Goal: Manage account settings

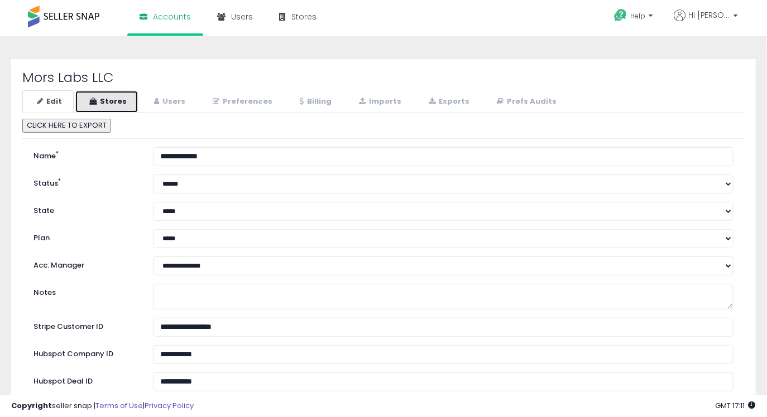
click at [106, 103] on link "Stores" at bounding box center [107, 101] width 64 height 23
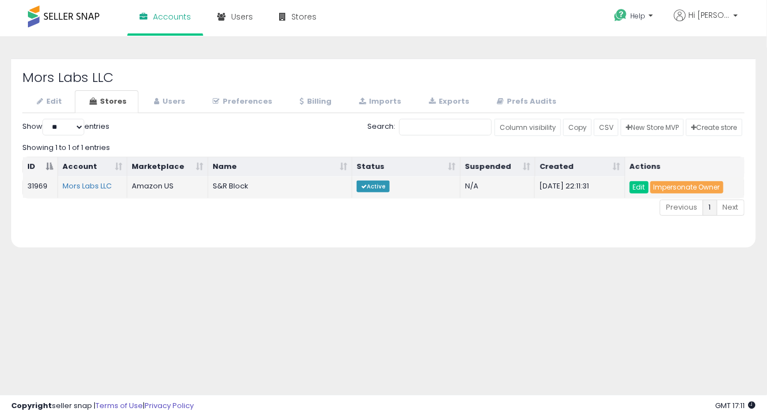
click at [677, 182] on link "Impersonate Owner" at bounding box center [686, 187] width 73 height 12
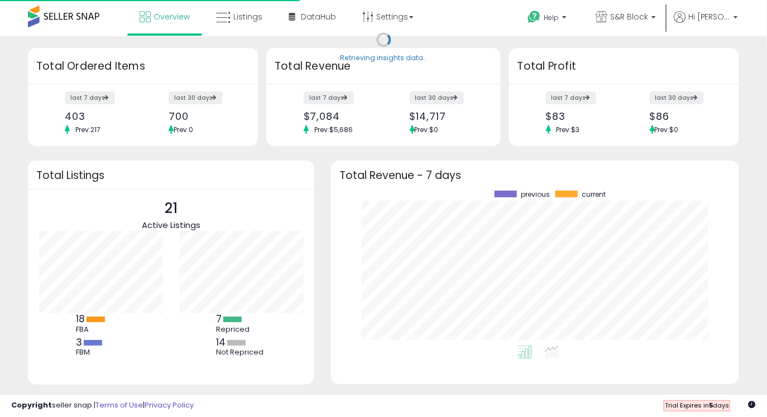
scroll to position [155, 385]
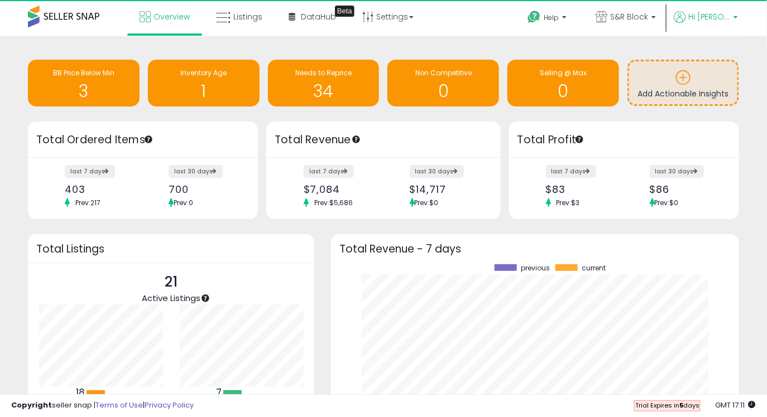
click at [712, 23] on p "Hi [PERSON_NAME]" at bounding box center [705, 18] width 64 height 14
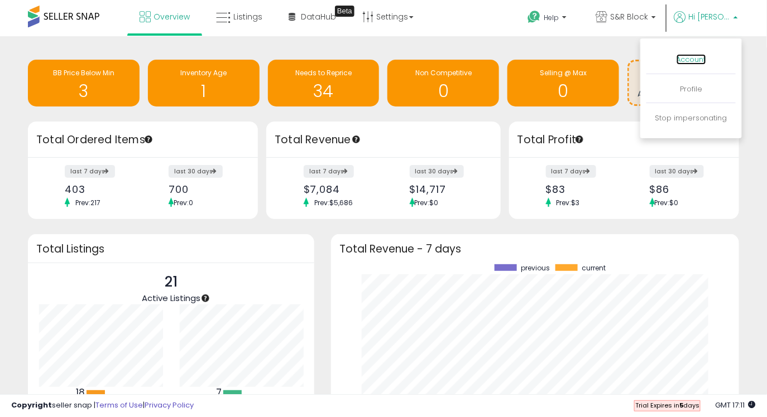
click at [696, 60] on link "Account" at bounding box center [691, 59] width 30 height 11
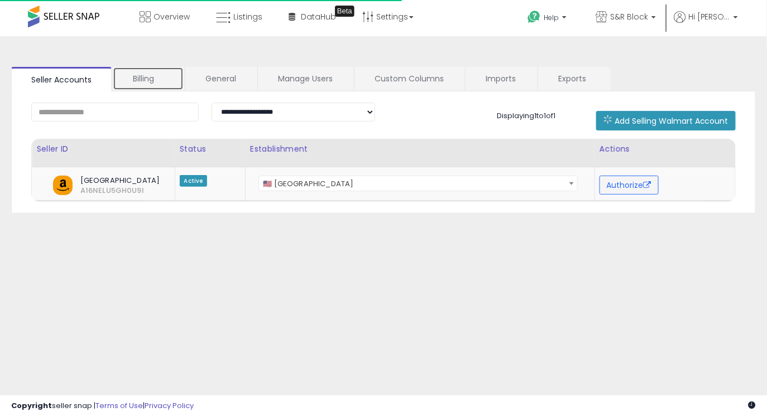
click at [165, 78] on link "Billing" at bounding box center [148, 78] width 71 height 23
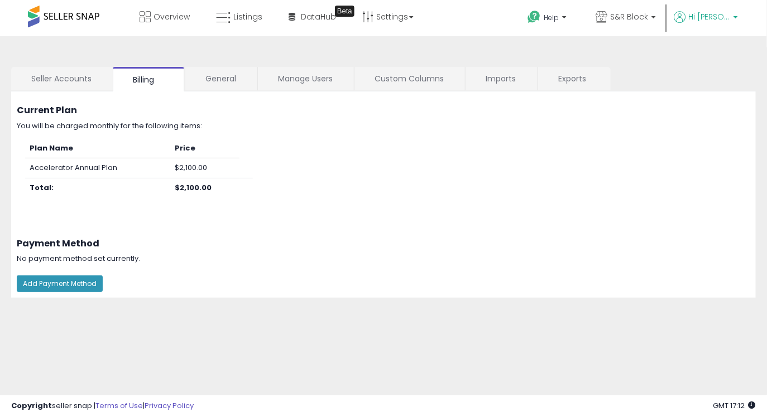
click at [709, 18] on span "Hi [PERSON_NAME]" at bounding box center [709, 16] width 42 height 11
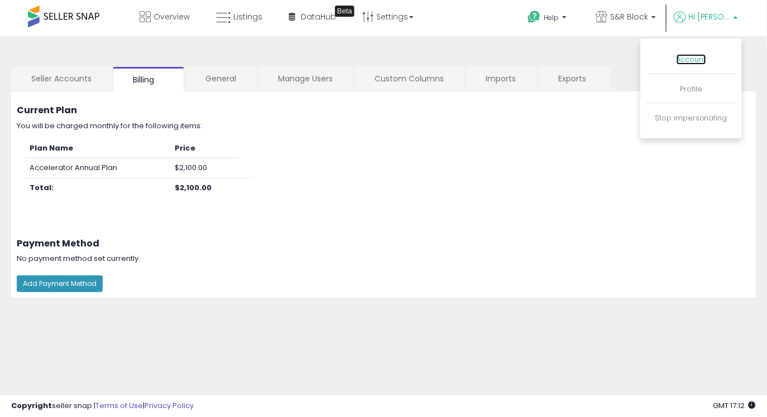
click at [705, 61] on link "Account" at bounding box center [691, 59] width 30 height 11
